Goal: Information Seeking & Learning: Find specific fact

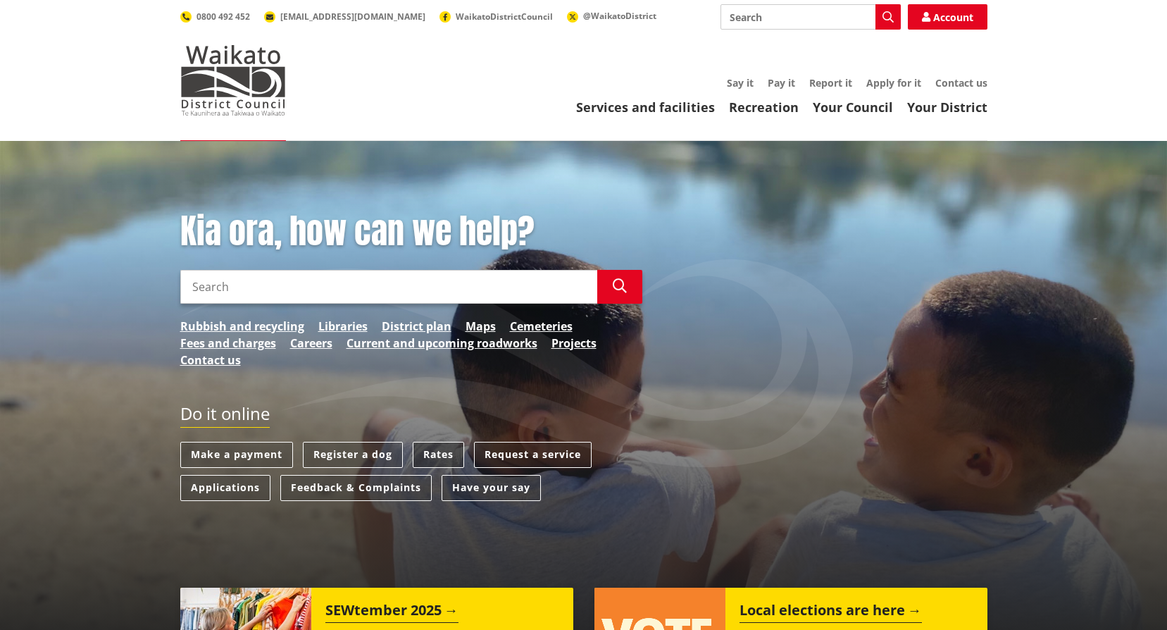
click at [433, 456] on link "Rates" at bounding box center [438, 455] width 51 height 26
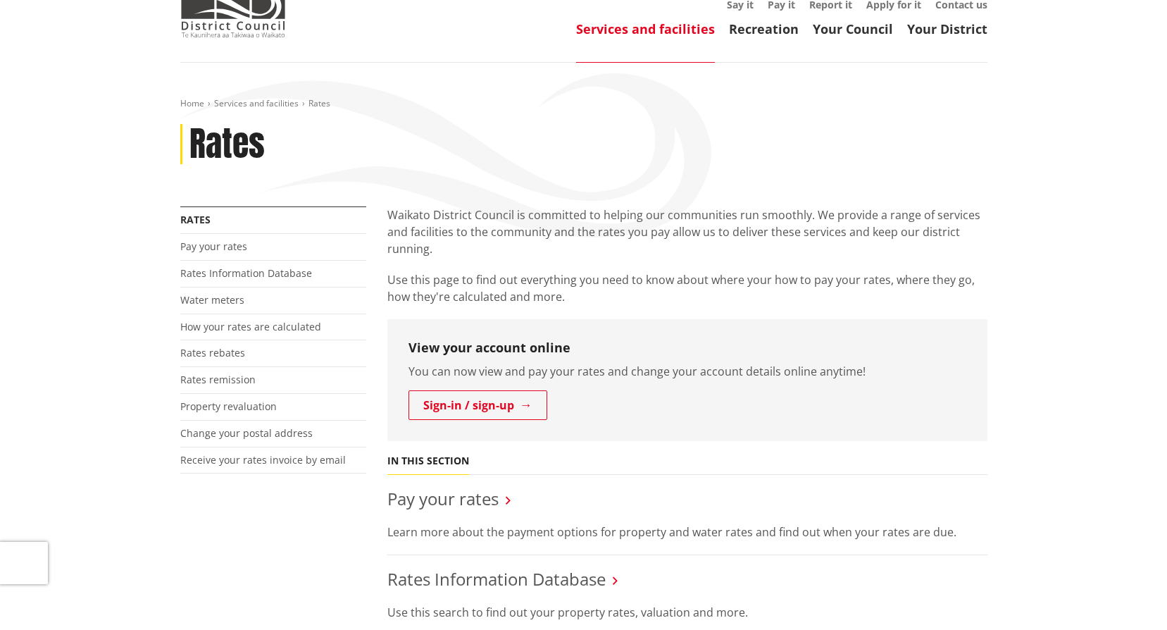
scroll to position [70, 0]
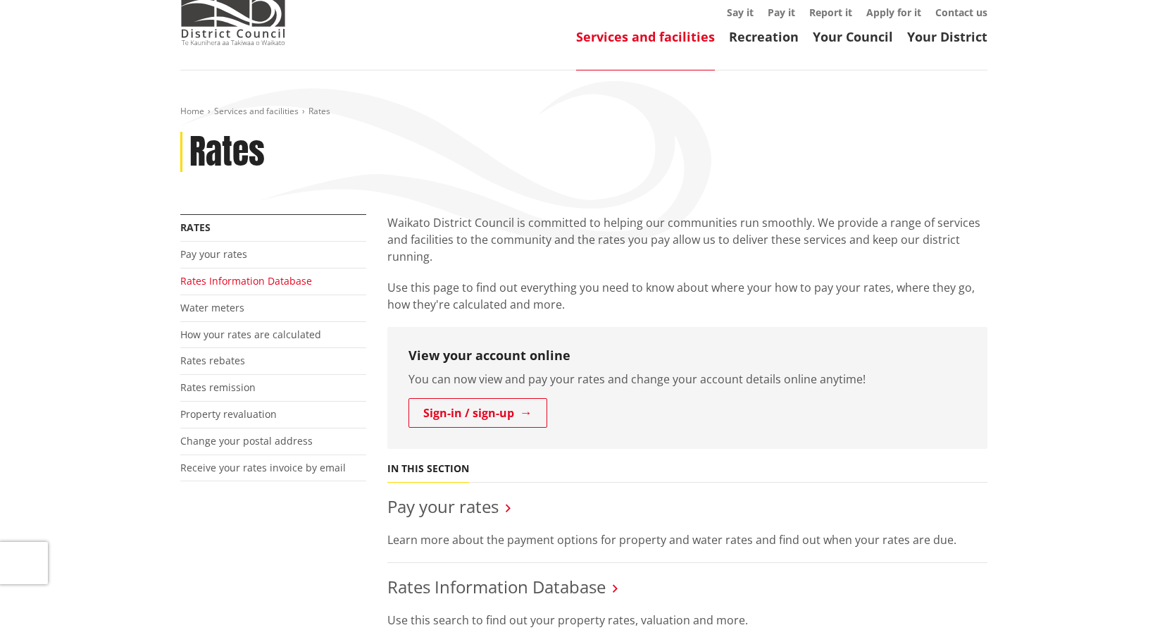
click at [262, 282] on link "Rates Information Database" at bounding box center [246, 280] width 132 height 13
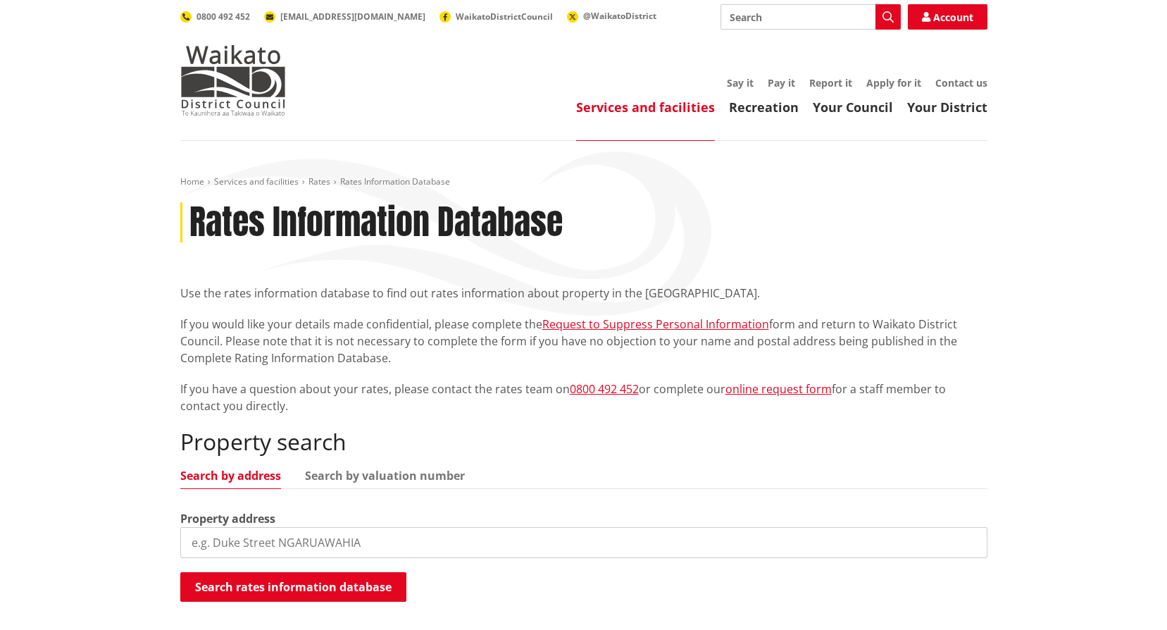
click at [351, 552] on input "search" at bounding box center [583, 542] width 807 height 31
type input "[STREET_ADDRESS]"
click at [358, 579] on button "Search rates information database" at bounding box center [293, 587] width 226 height 30
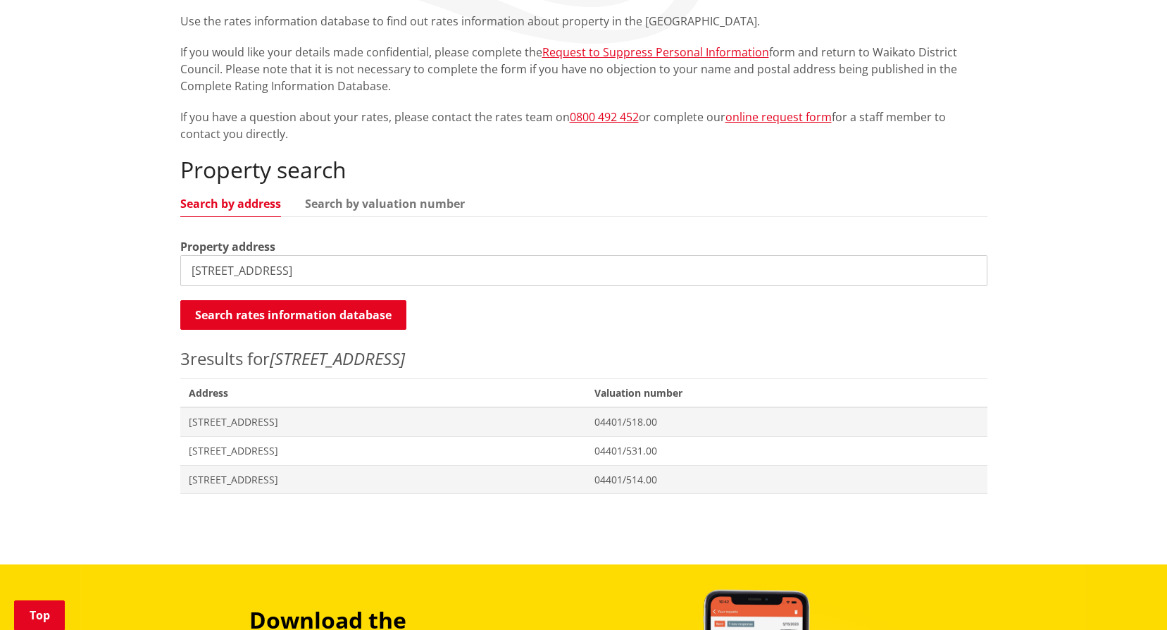
scroll to position [282, 0]
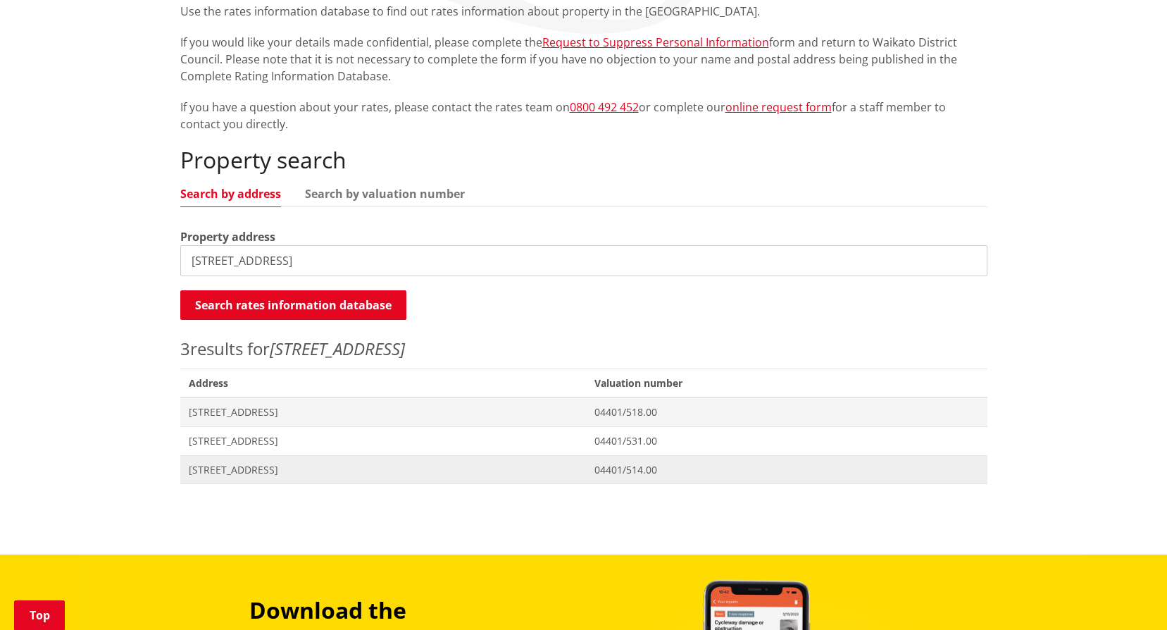
click at [259, 471] on span "[STREET_ADDRESS]" at bounding box center [384, 470] width 390 height 14
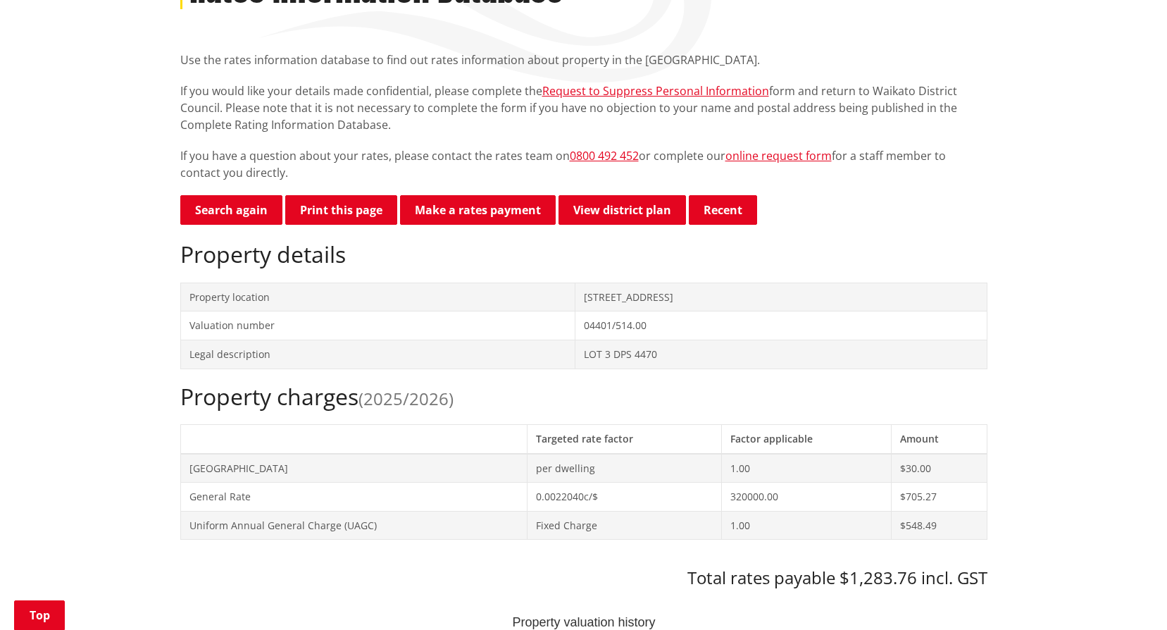
scroll to position [282, 0]
